Goal: Information Seeking & Learning: Learn about a topic

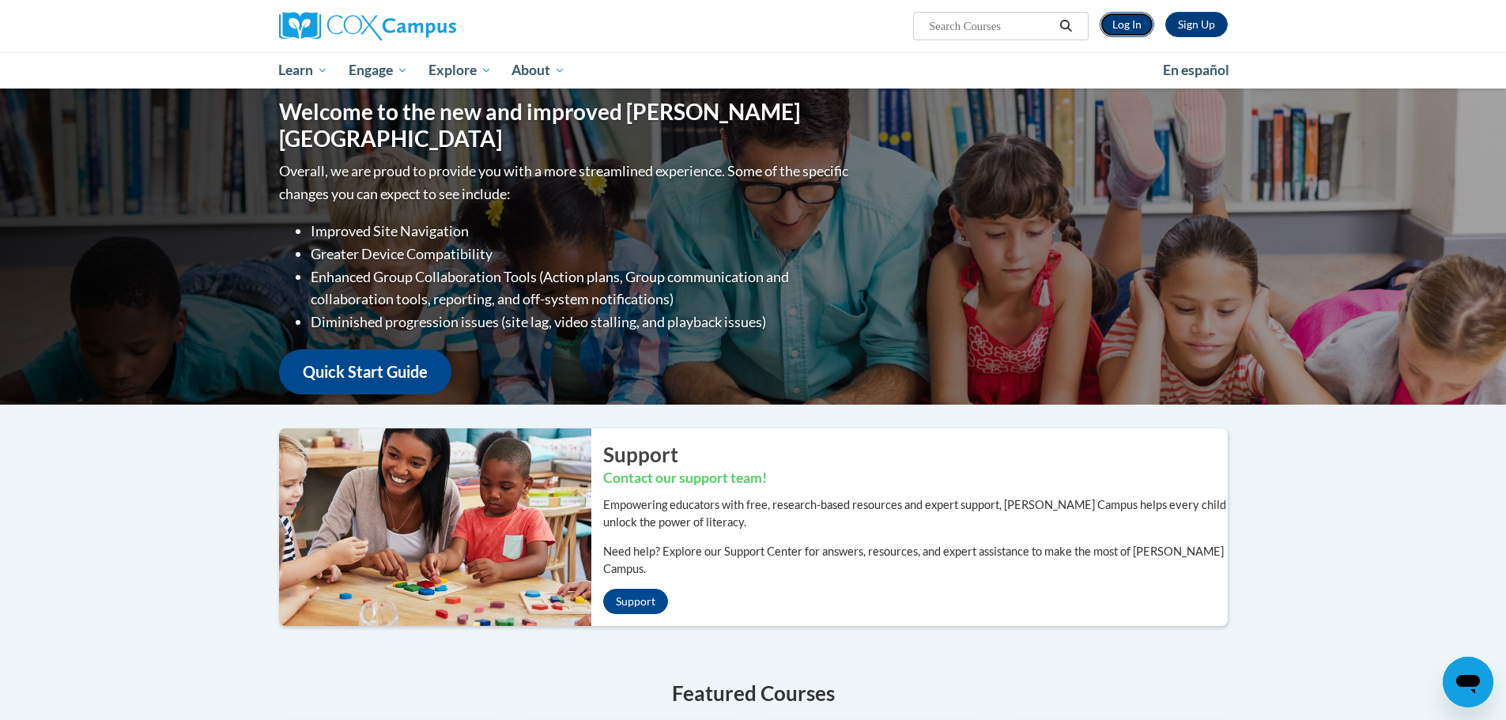
click at [1142, 16] on link "Log In" at bounding box center [1127, 24] width 55 height 25
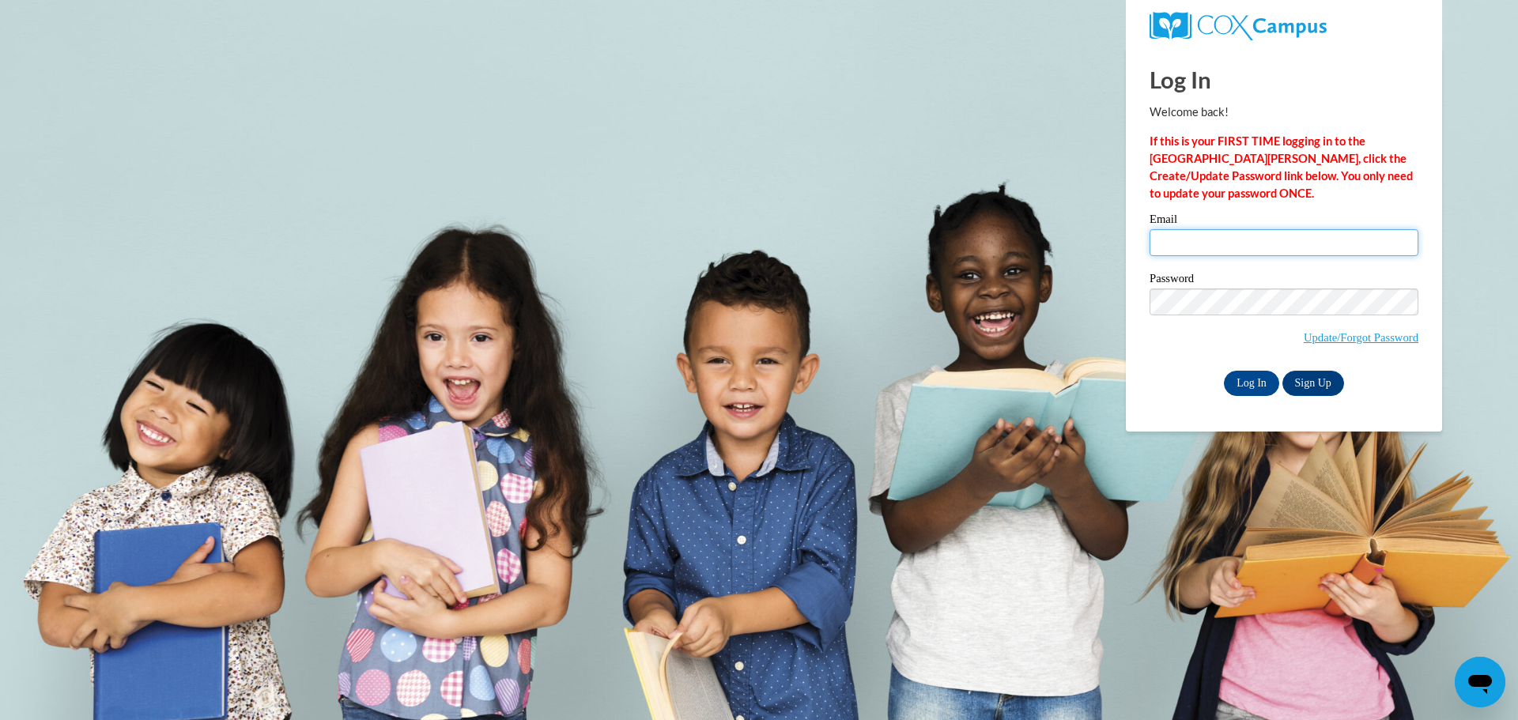
type input "odeali@wauwatosa.k12.wi.us"
click at [1256, 248] on input "odeali@wauwatosa.k12.wi.us" at bounding box center [1283, 242] width 269 height 27
click at [1245, 380] on input "Log In" at bounding box center [1251, 383] width 55 height 25
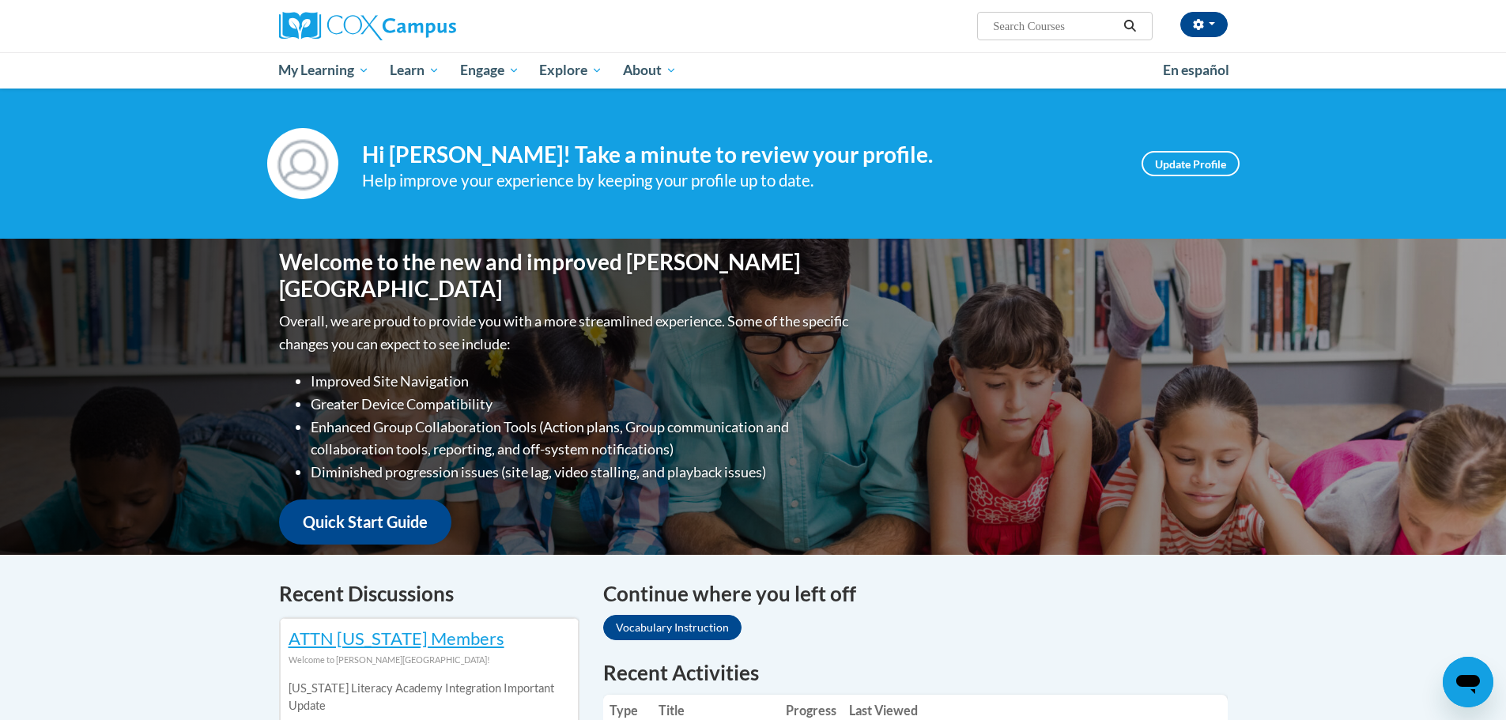
scroll to position [316, 0]
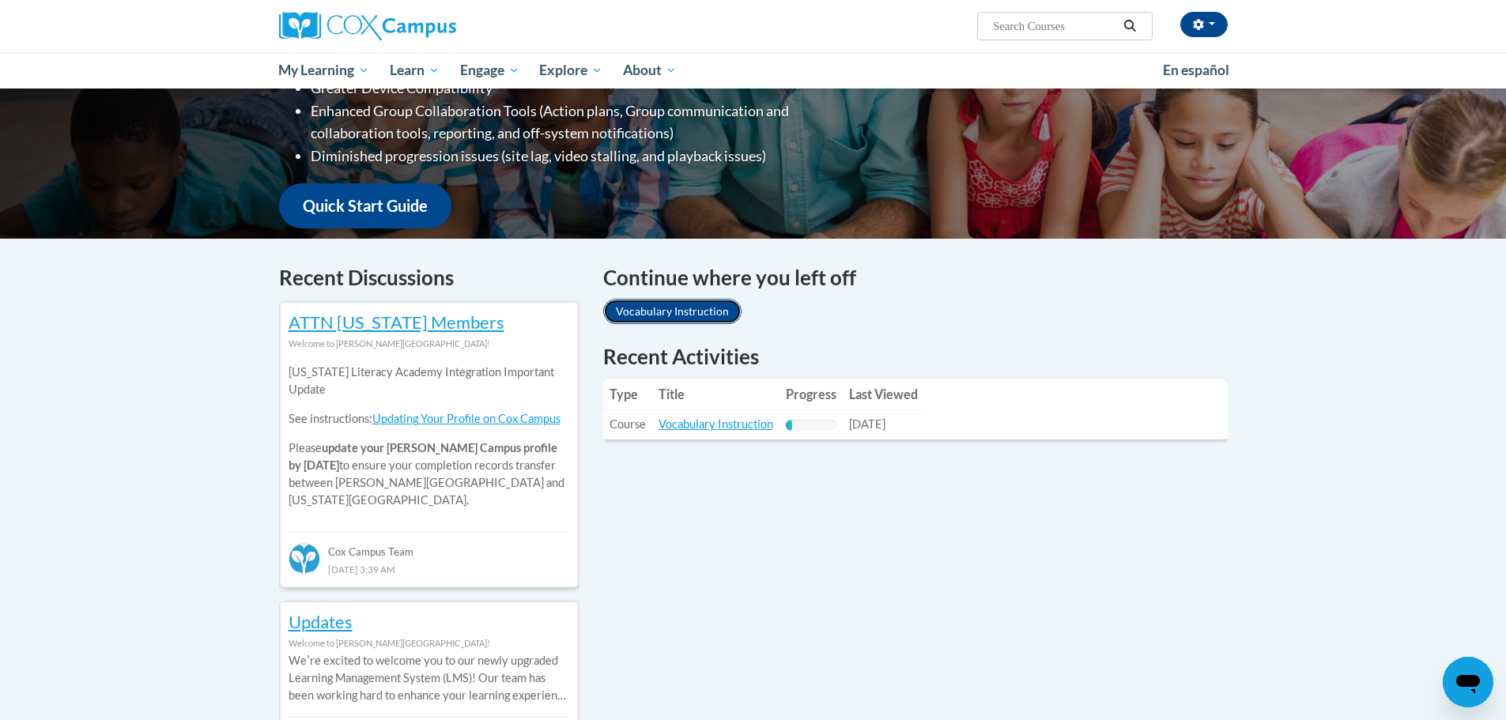
click at [696, 302] on link "Vocabulary Instruction" at bounding box center [672, 311] width 138 height 25
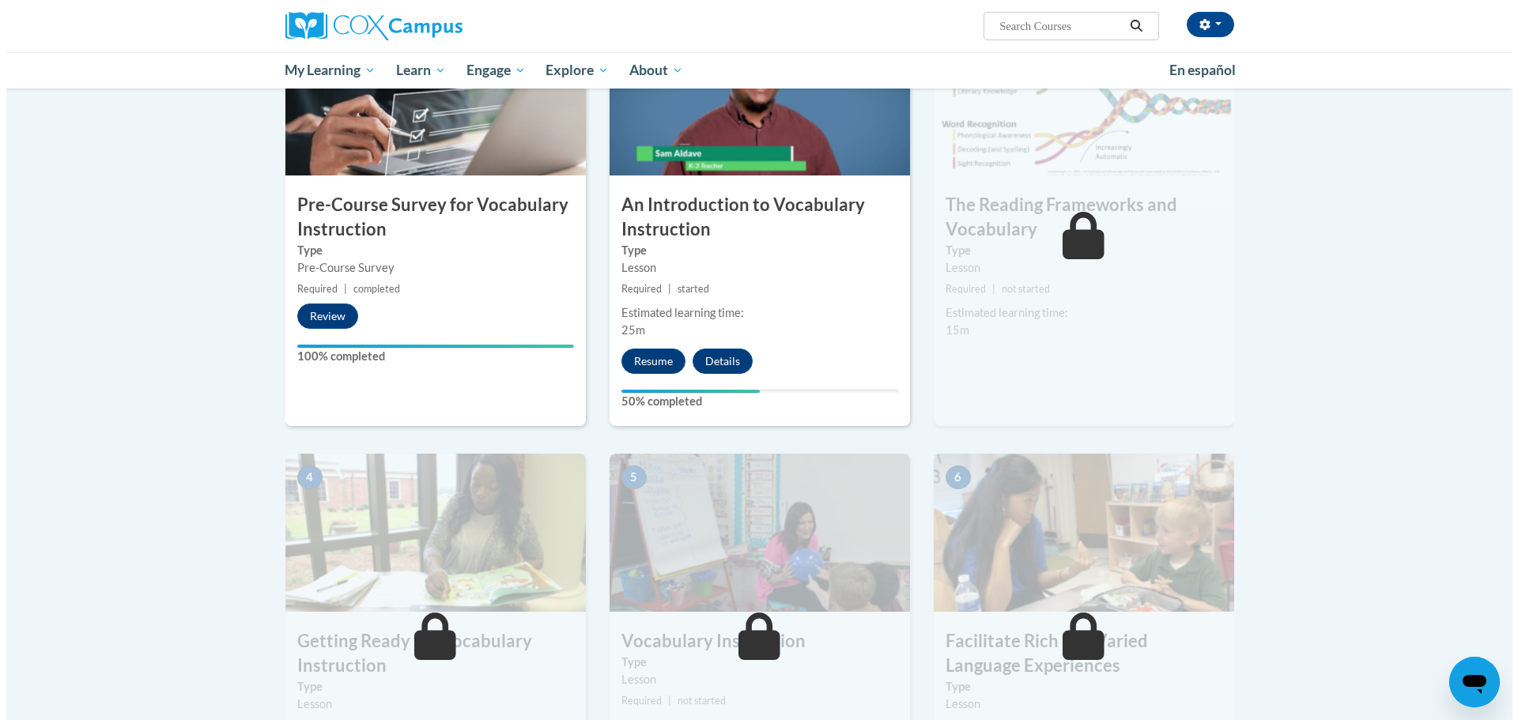
scroll to position [237, 0]
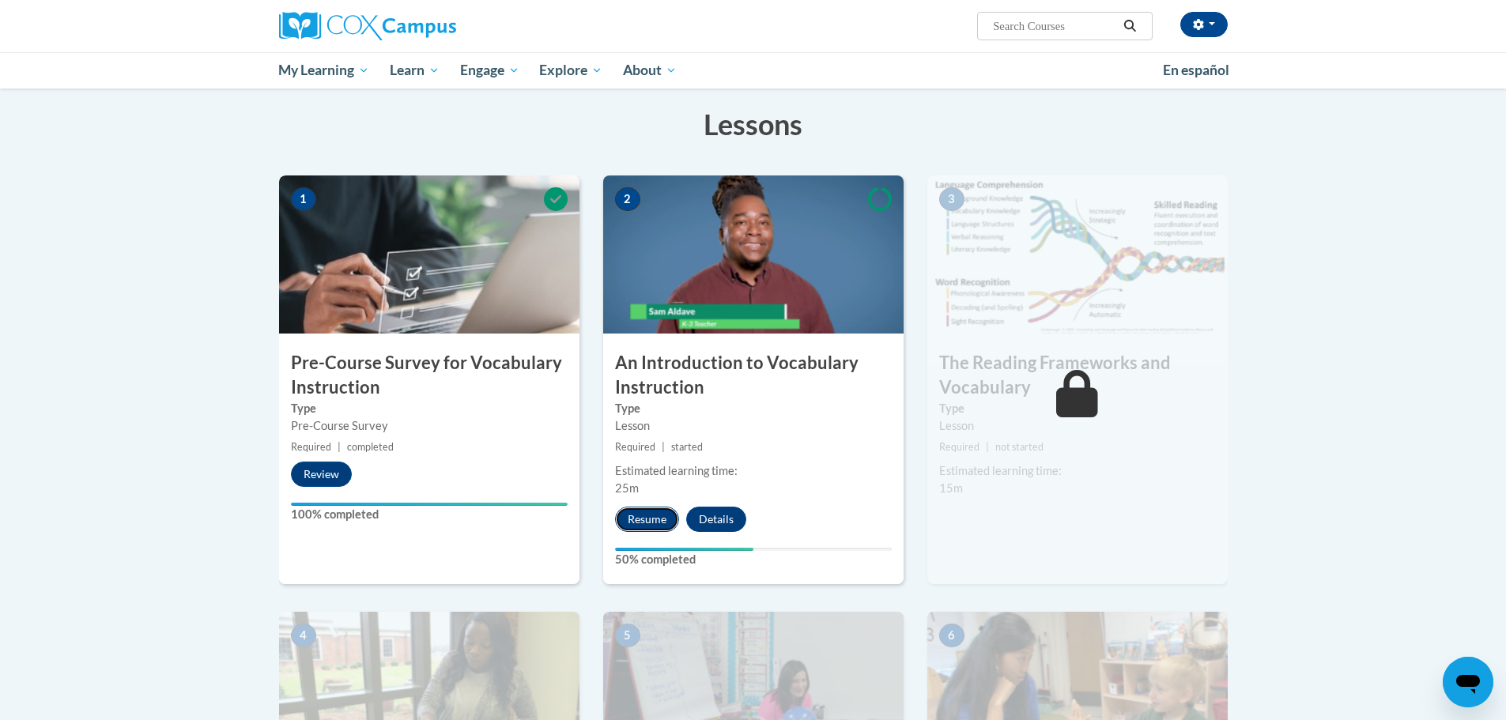
click at [651, 526] on button "Resume" at bounding box center [647, 519] width 64 height 25
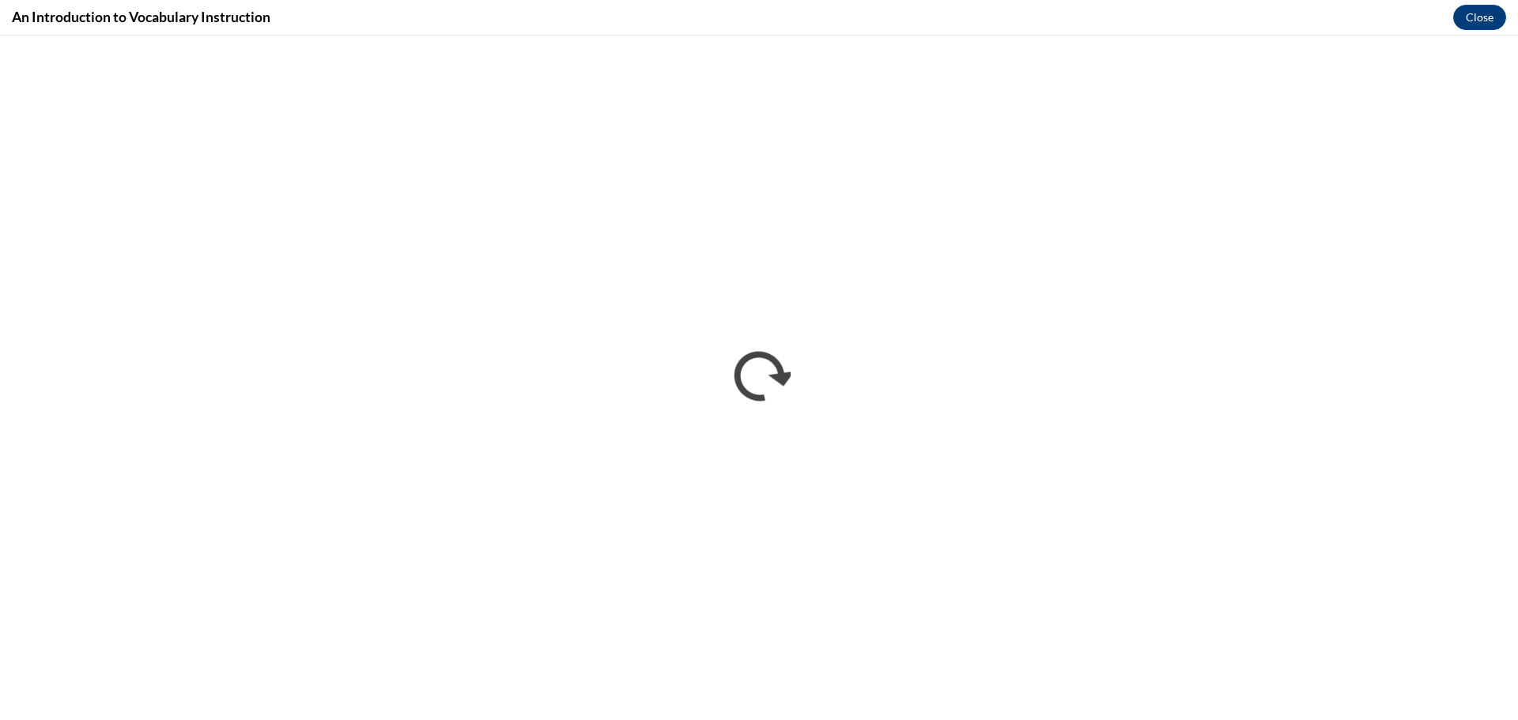
scroll to position [0, 0]
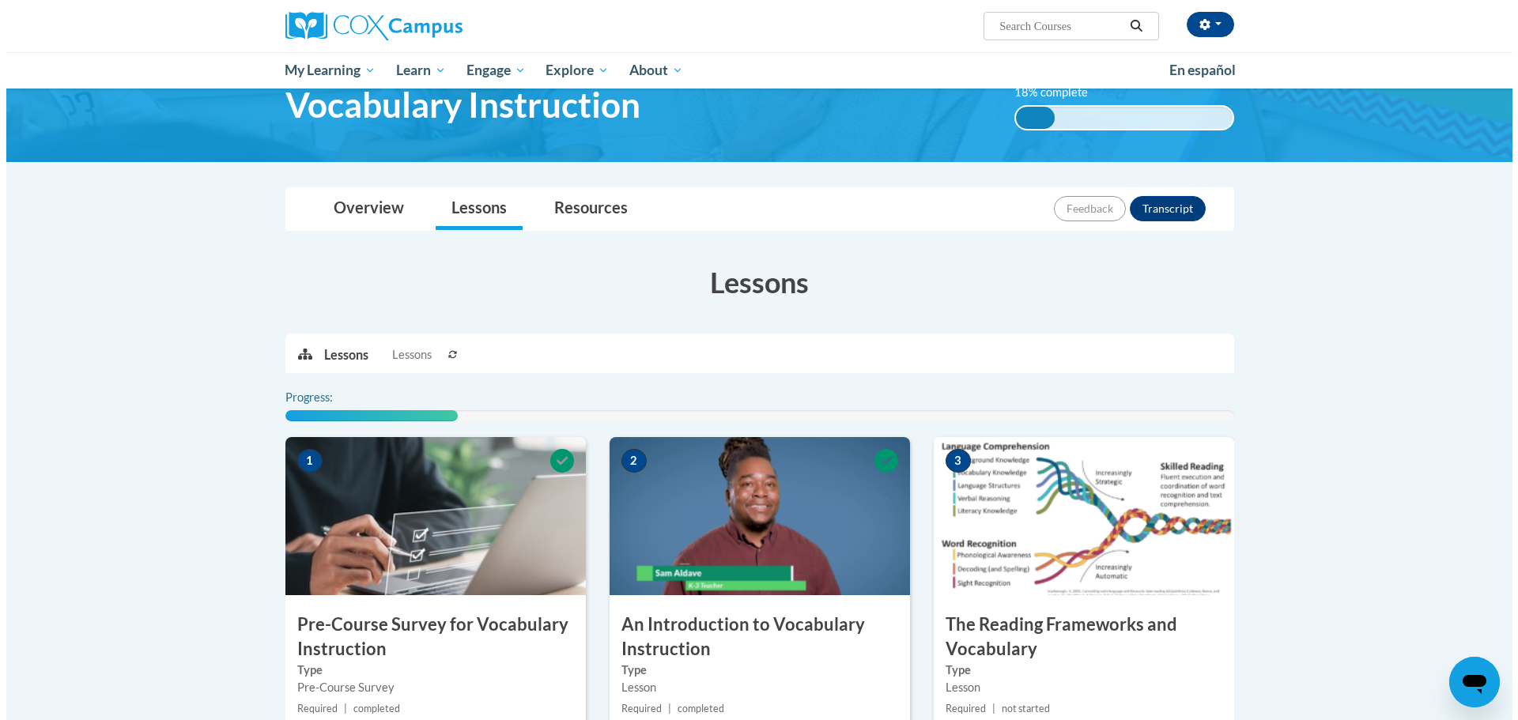
scroll to position [237, 0]
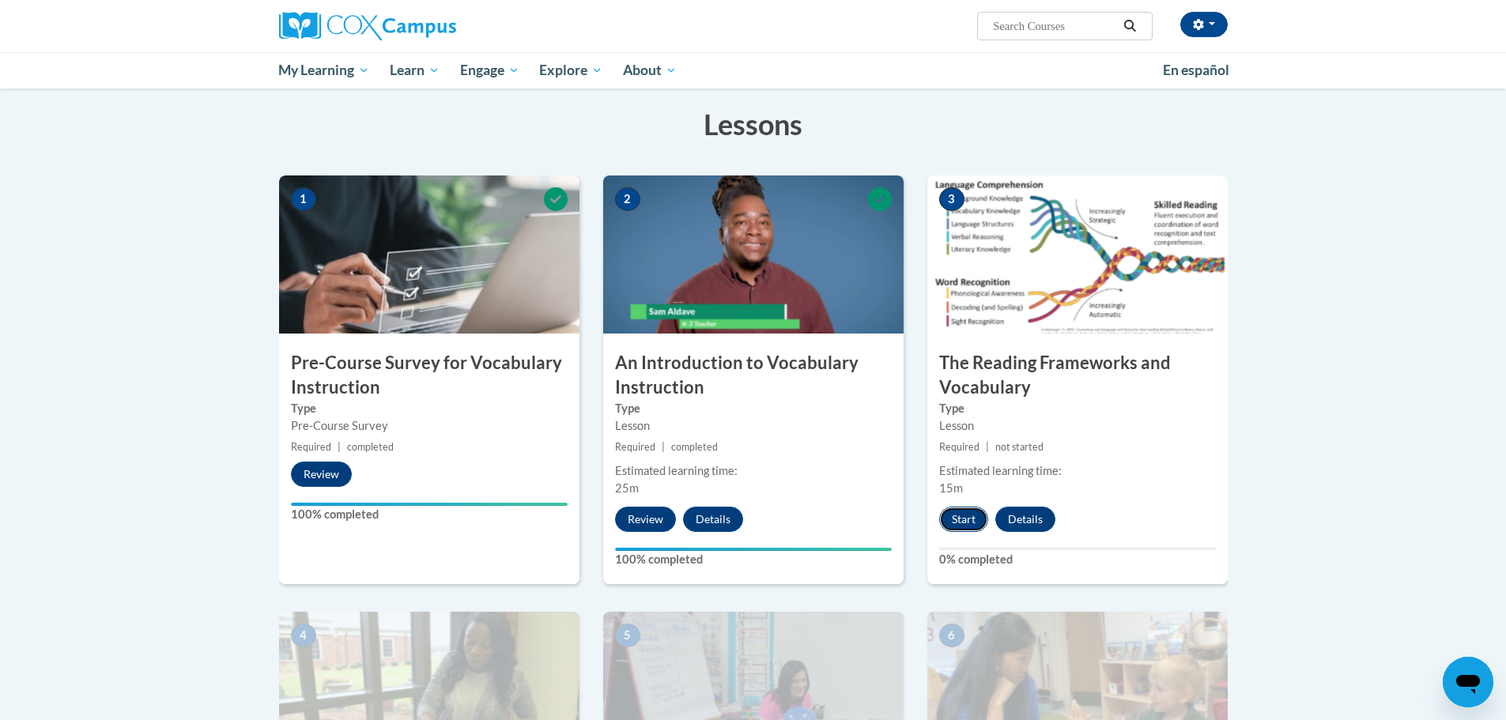
click at [964, 511] on button "Start" at bounding box center [963, 519] width 49 height 25
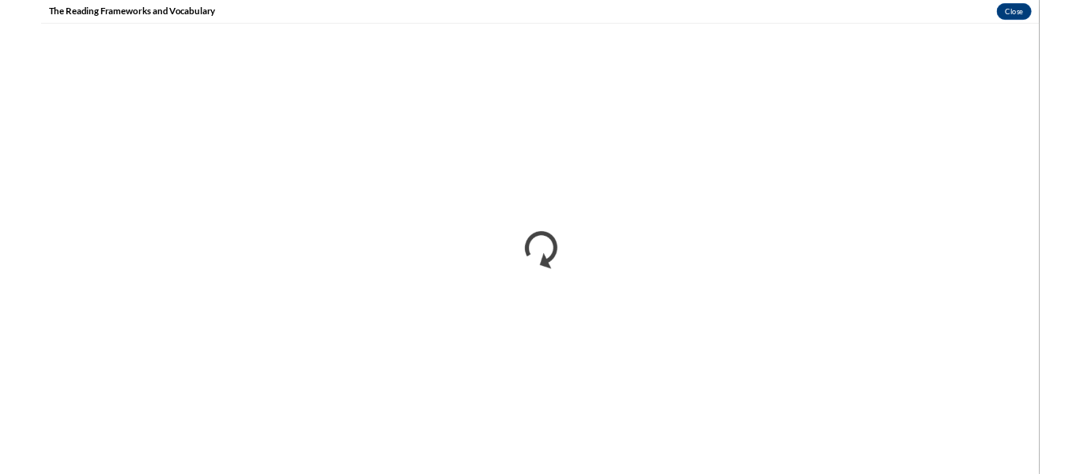
scroll to position [0, 0]
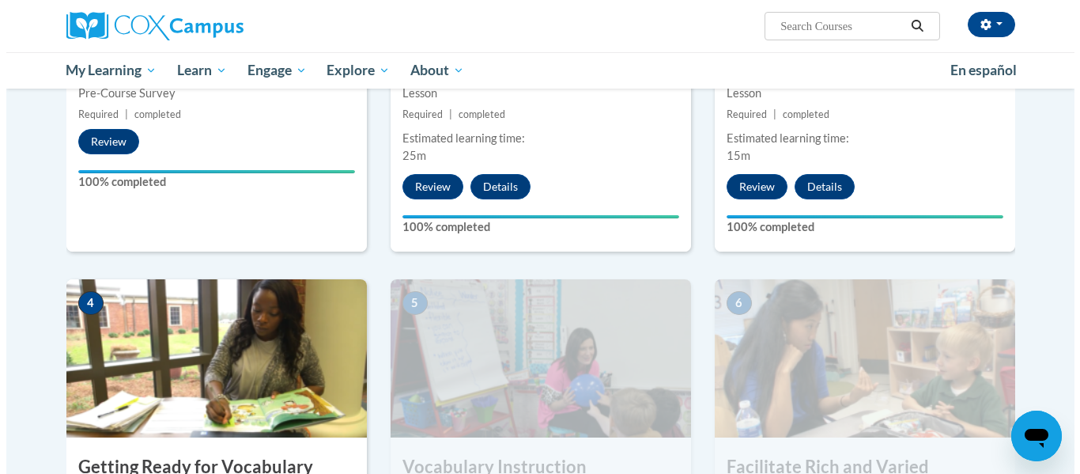
scroll to position [979, 0]
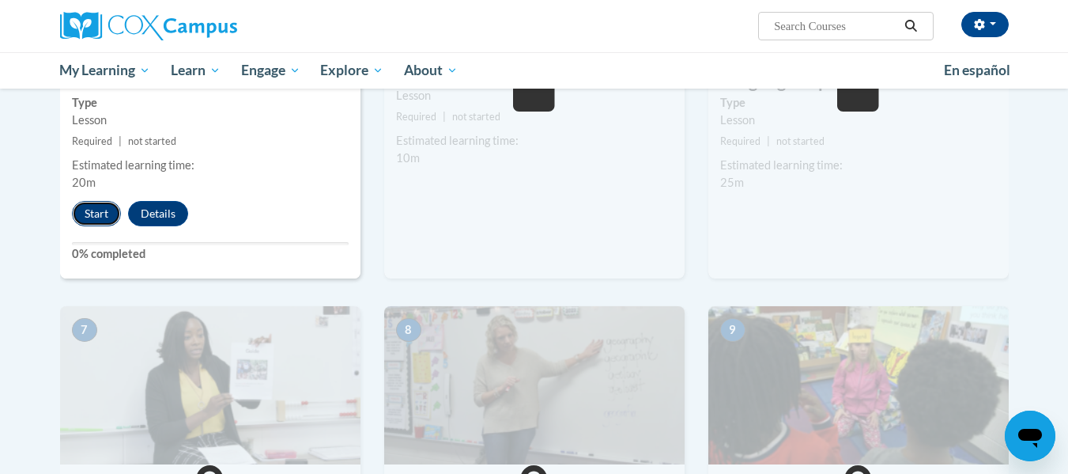
click at [100, 225] on button "Start" at bounding box center [96, 213] width 49 height 25
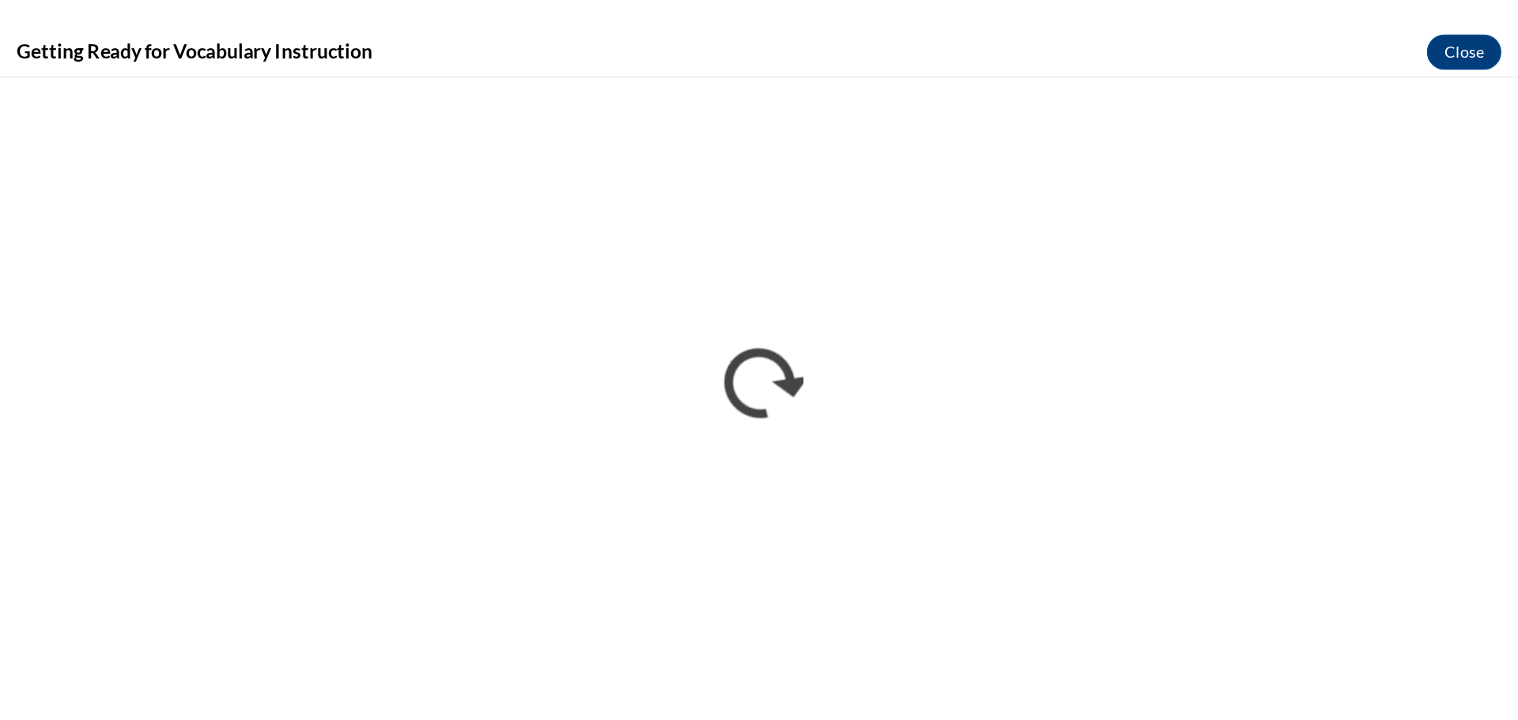
scroll to position [0, 0]
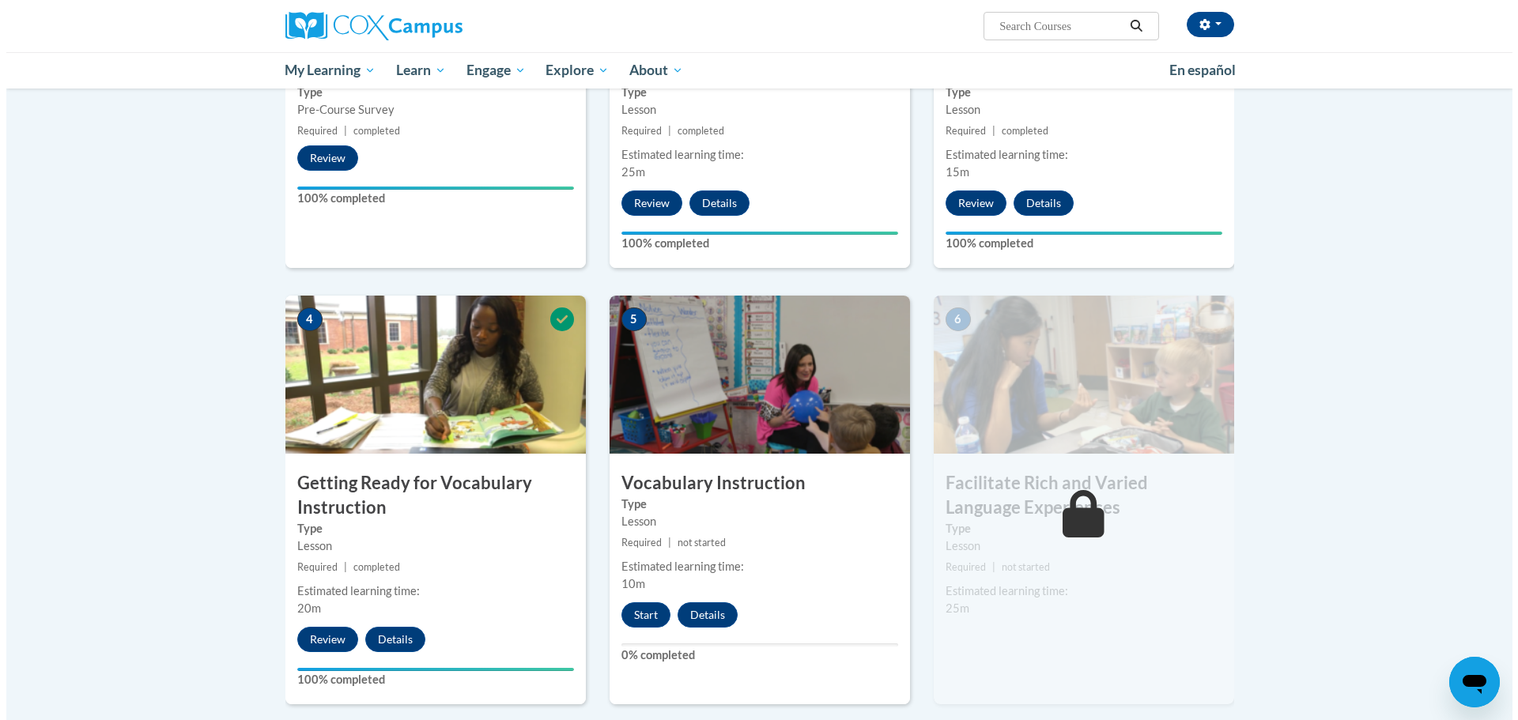
scroll to position [608, 0]
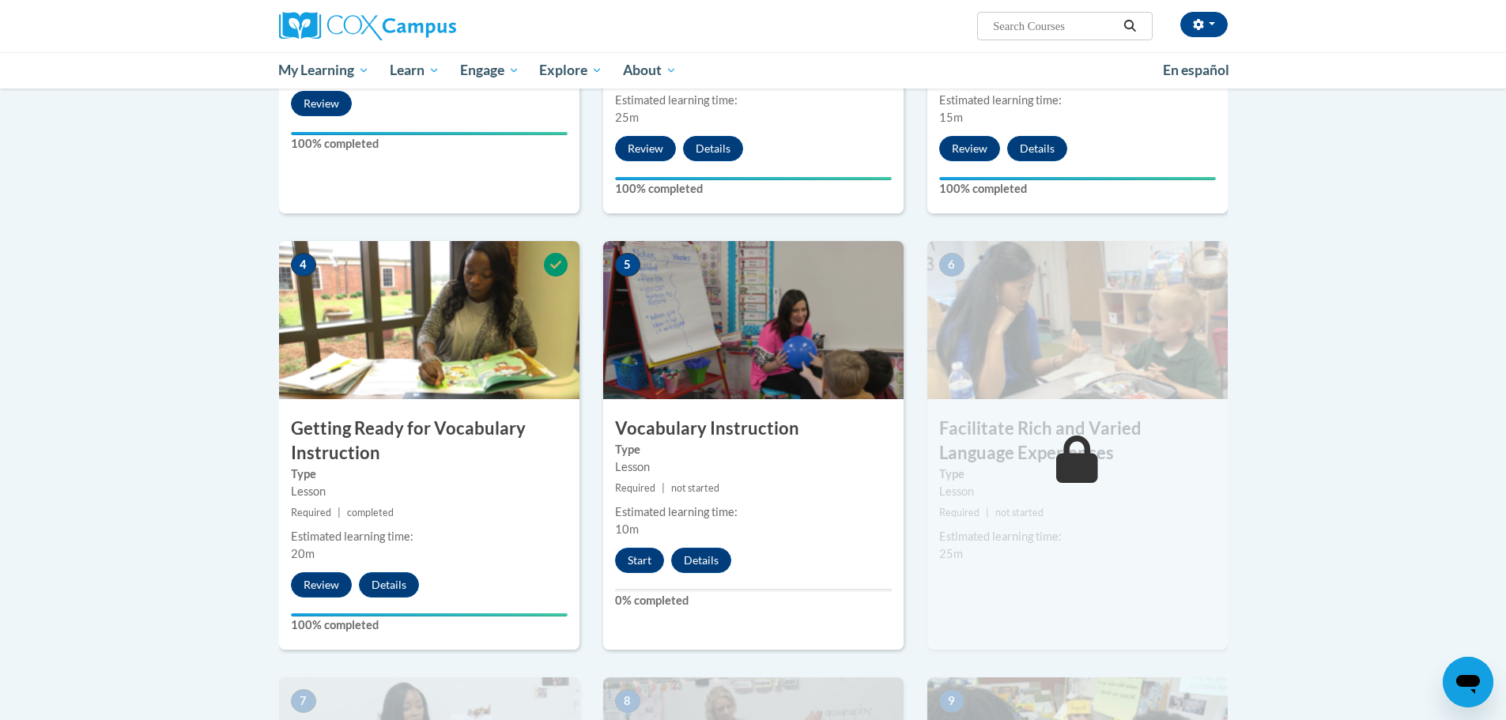
click at [638, 574] on div "5 Vocabulary Instruction Type Lesson Required | not started Estimated learning …" at bounding box center [753, 445] width 300 height 409
click at [646, 556] on button "Start" at bounding box center [639, 560] width 49 height 25
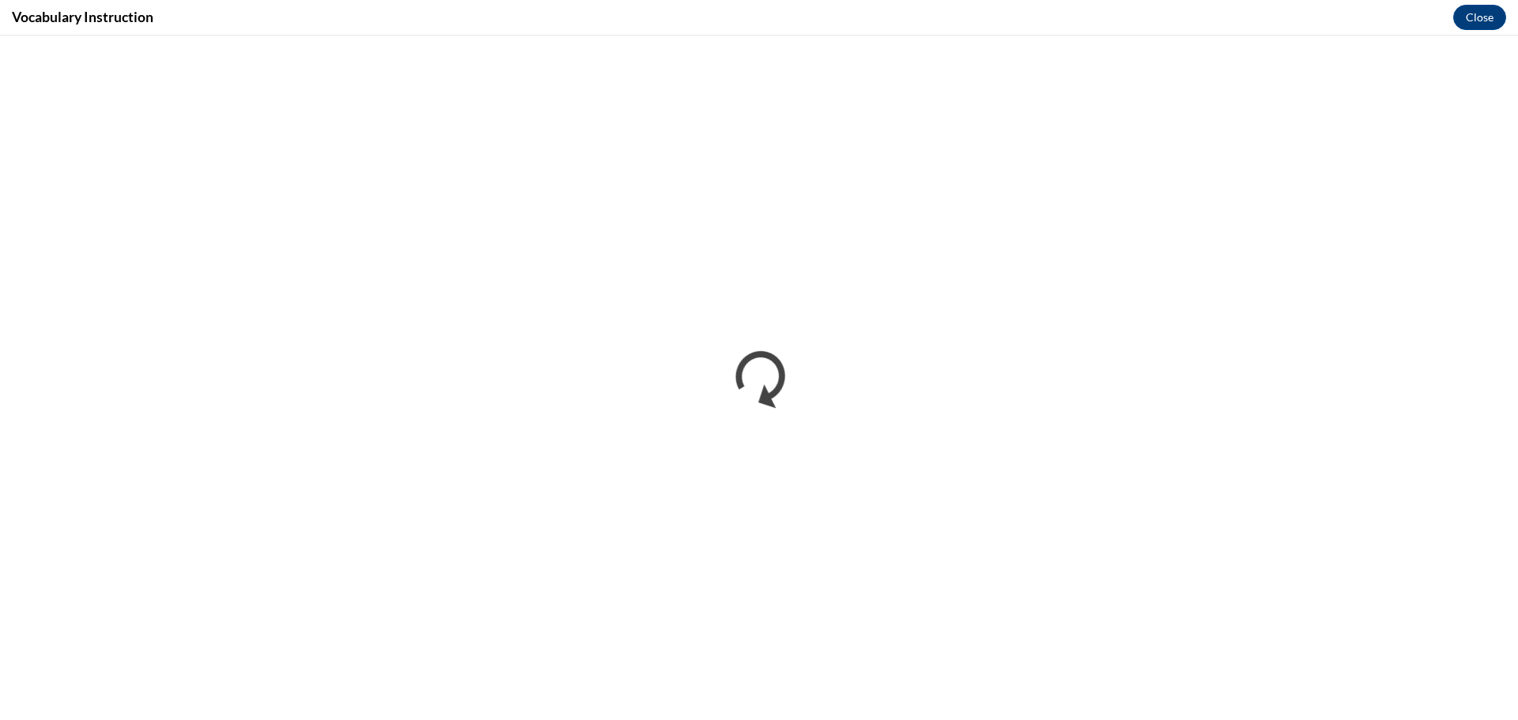
scroll to position [0, 0]
